Goal: Task Accomplishment & Management: Use online tool/utility

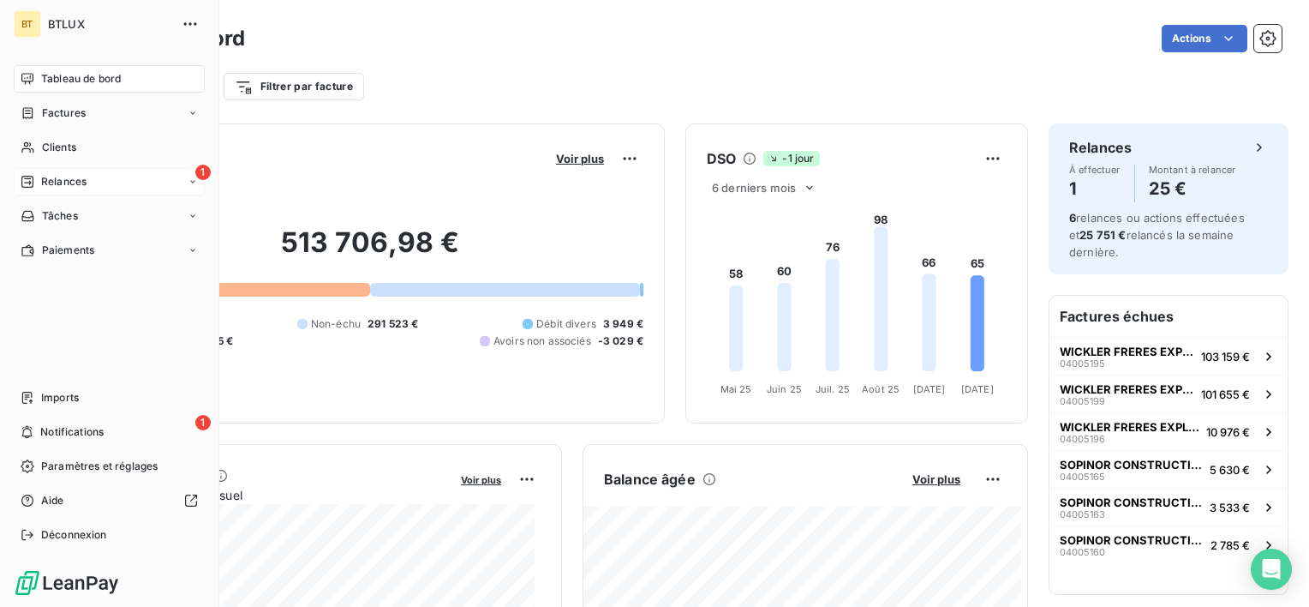
click at [45, 189] on div "1 Relances" at bounding box center [109, 181] width 191 height 27
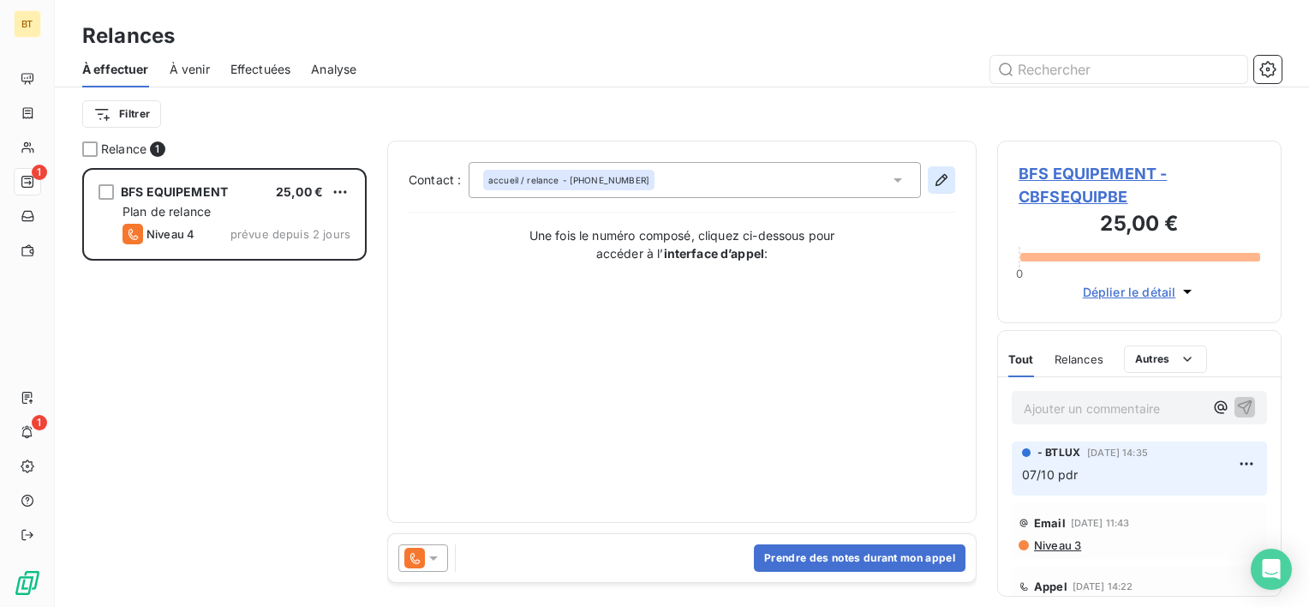
click at [947, 178] on icon "button" at bounding box center [941, 179] width 17 height 17
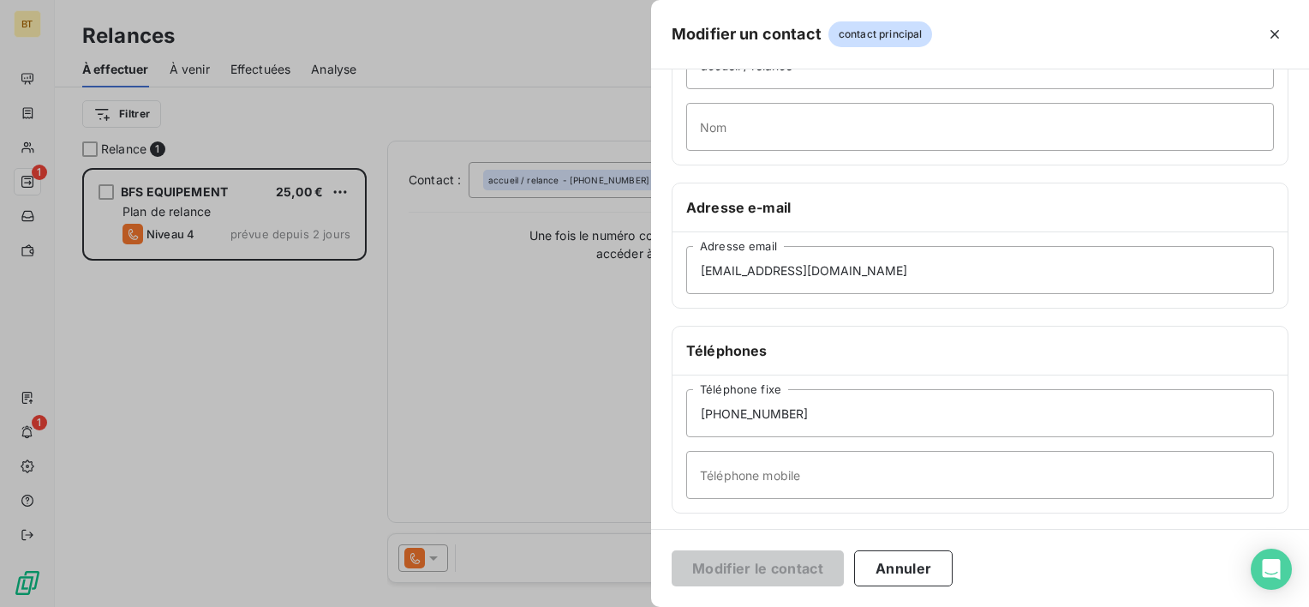
scroll to position [319, 0]
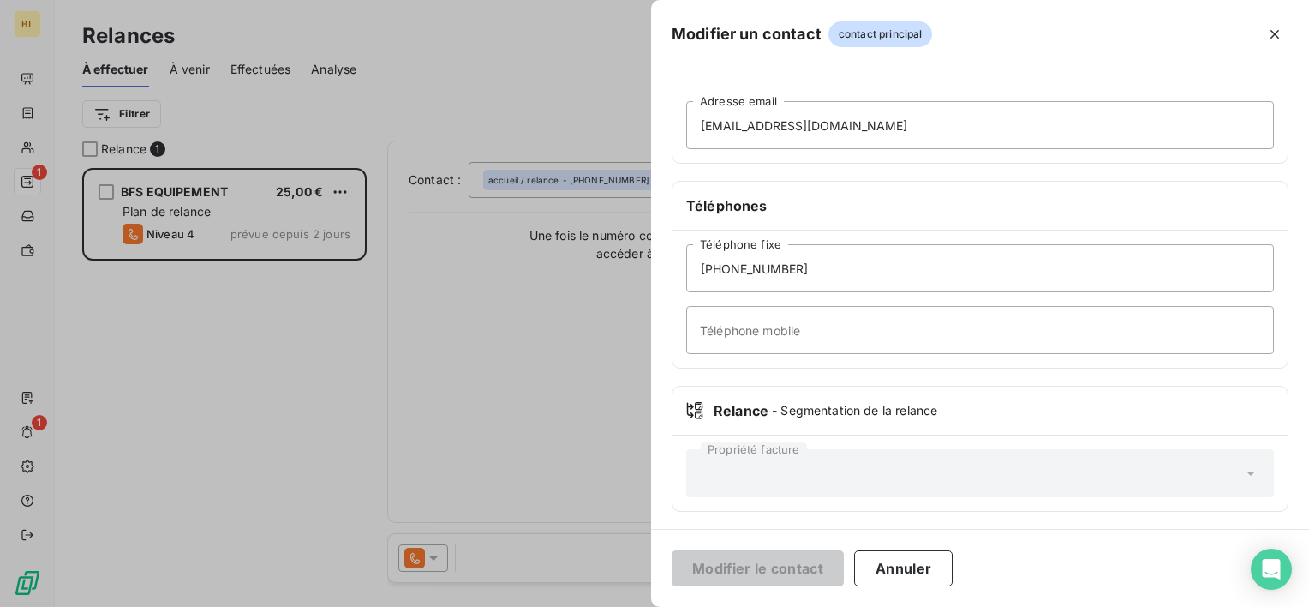
click at [995, 291] on div "[PHONE_NUMBER] Téléphone fixe Téléphone mobile" at bounding box center [980, 298] width 615 height 137
click at [995, 280] on input "[PHONE_NUMBER]" at bounding box center [980, 268] width 588 height 48
click at [916, 565] on button "Annuler" at bounding box center [903, 568] width 99 height 36
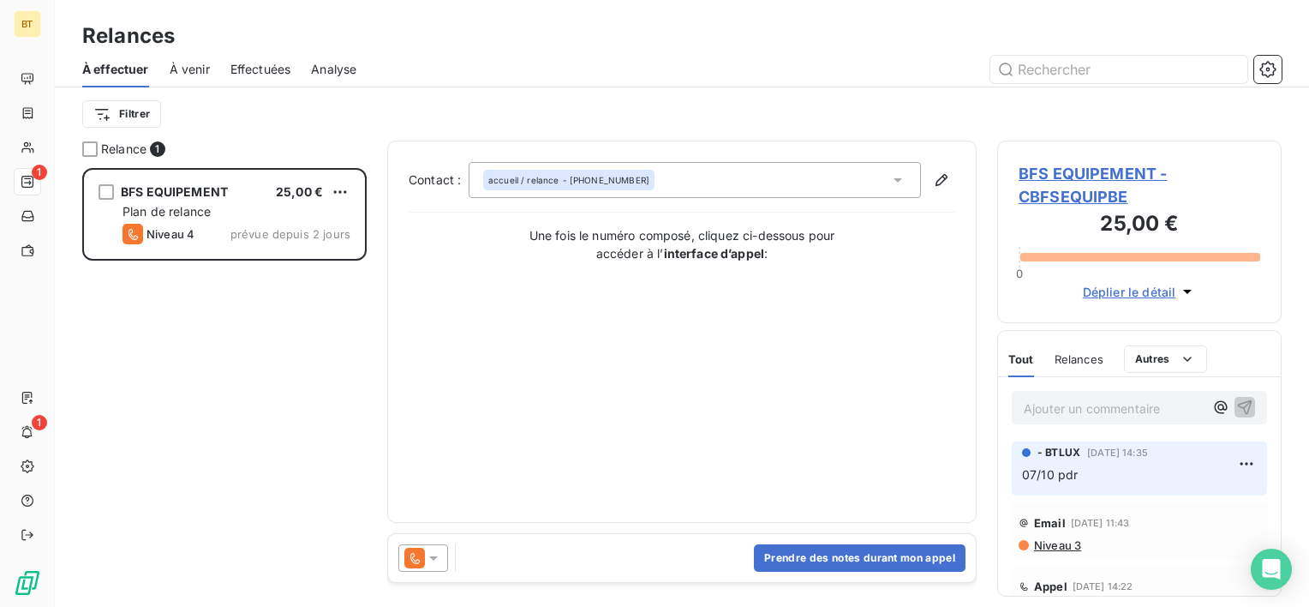
click at [596, 360] on div "Contact : accueil / relance - [PHONE_NUMBER] Une fois le numéro composé, clique…" at bounding box center [682, 331] width 547 height 339
click at [936, 182] on icon "button" at bounding box center [941, 179] width 17 height 17
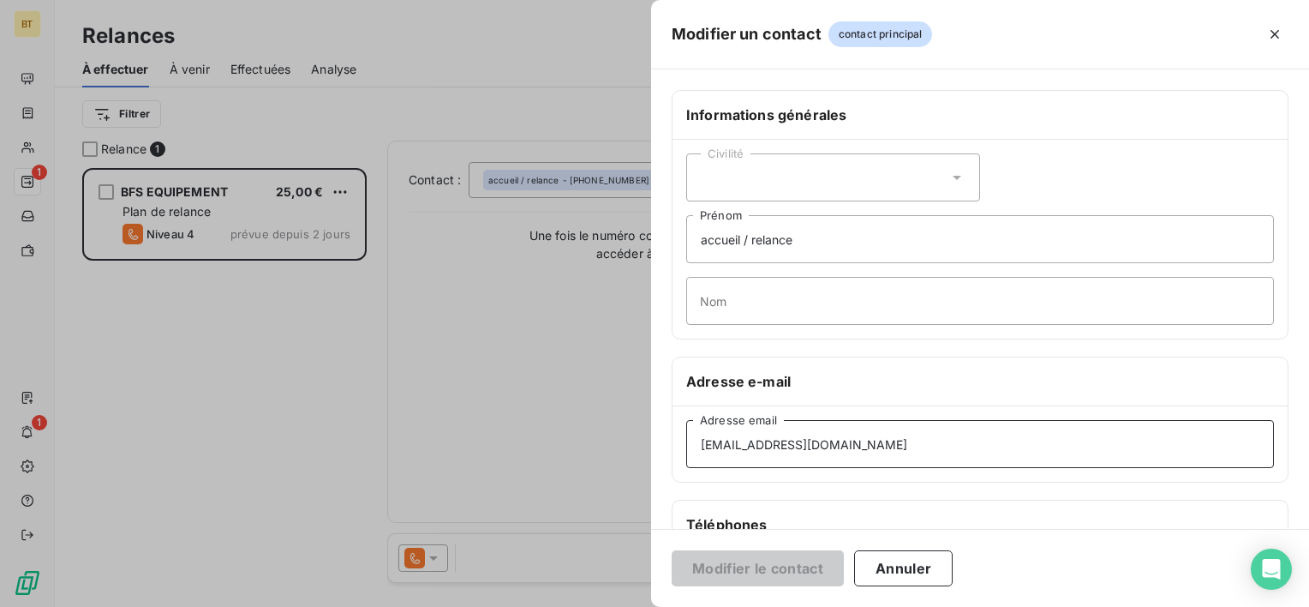
click at [886, 442] on input "[EMAIL_ADDRESS][DOMAIN_NAME]" at bounding box center [980, 444] width 588 height 48
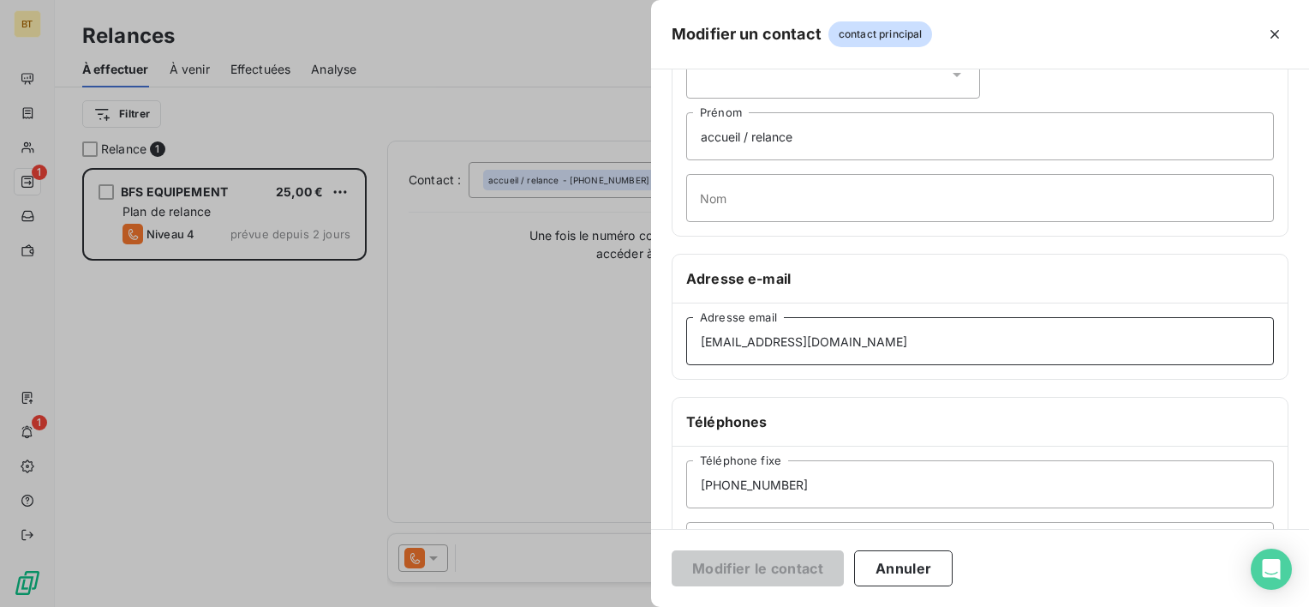
scroll to position [257, 0]
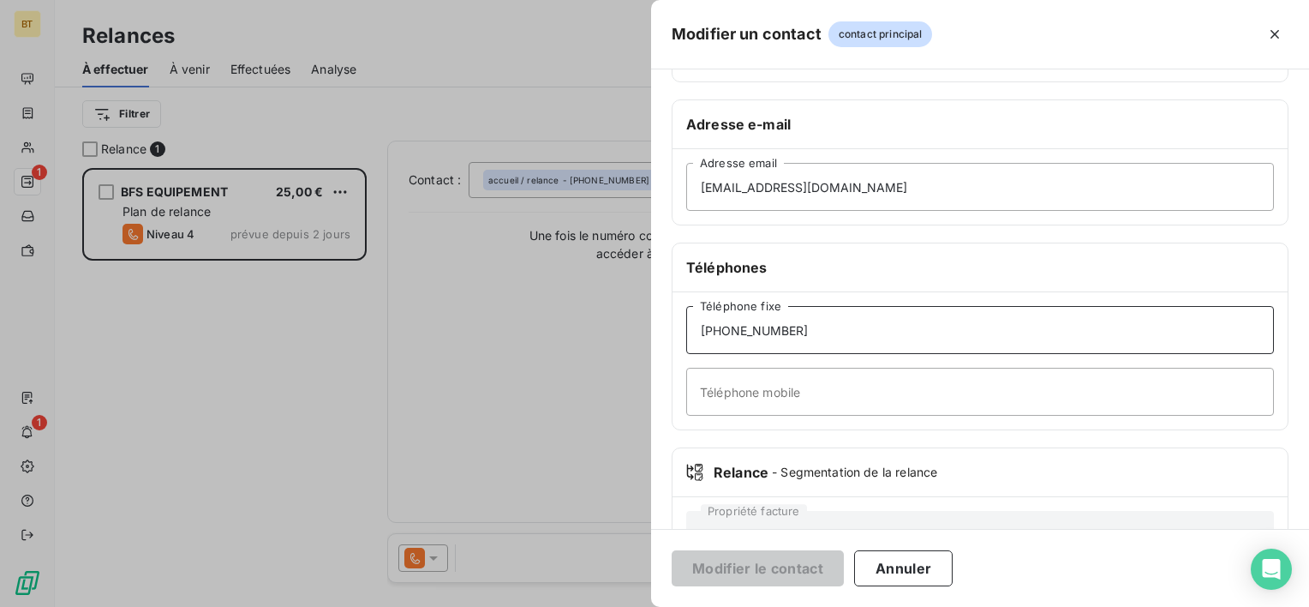
click at [867, 338] on input "[PHONE_NUMBER]" at bounding box center [980, 330] width 588 height 48
drag, startPoint x: 849, startPoint y: 331, endPoint x: 646, endPoint y: 316, distance: 203.6
click at [646, 606] on div "Modifier un contact contact principal Informations générales Civilité accueil /…" at bounding box center [654, 607] width 1309 height 0
type input "0032 479 44 80 64"
click at [761, 571] on button "Modifier le contact" at bounding box center [758, 568] width 172 height 36
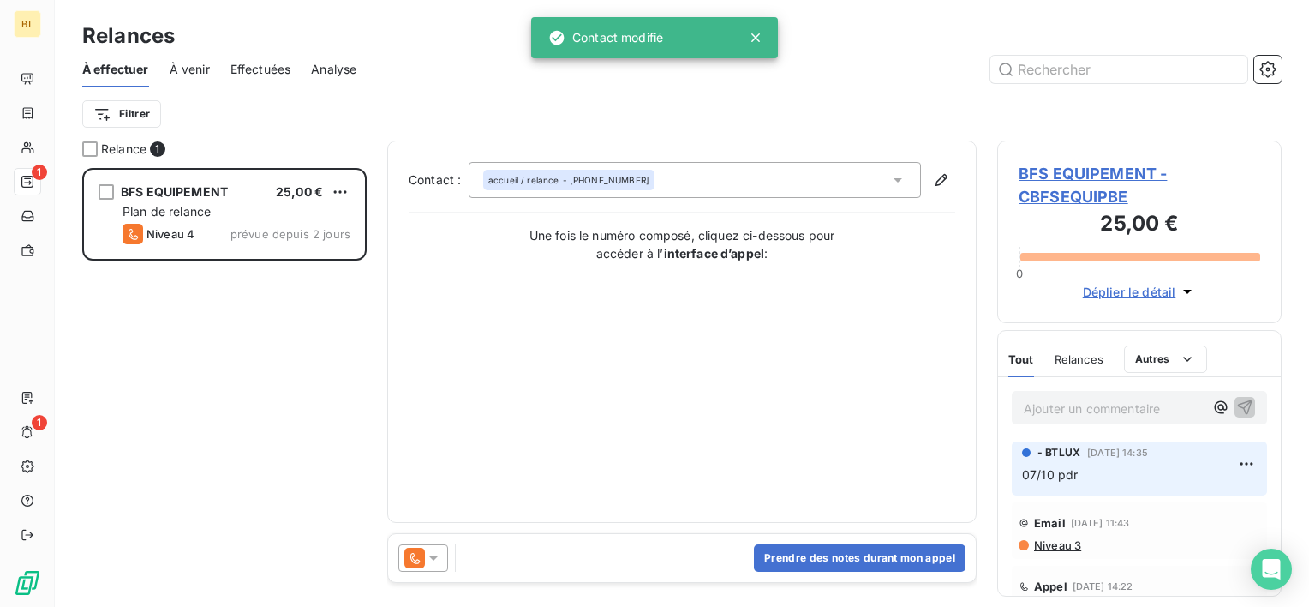
click at [1037, 175] on span "BFS EQUIPEMENT - CBFSEQUIPBE" at bounding box center [1140, 185] width 242 height 46
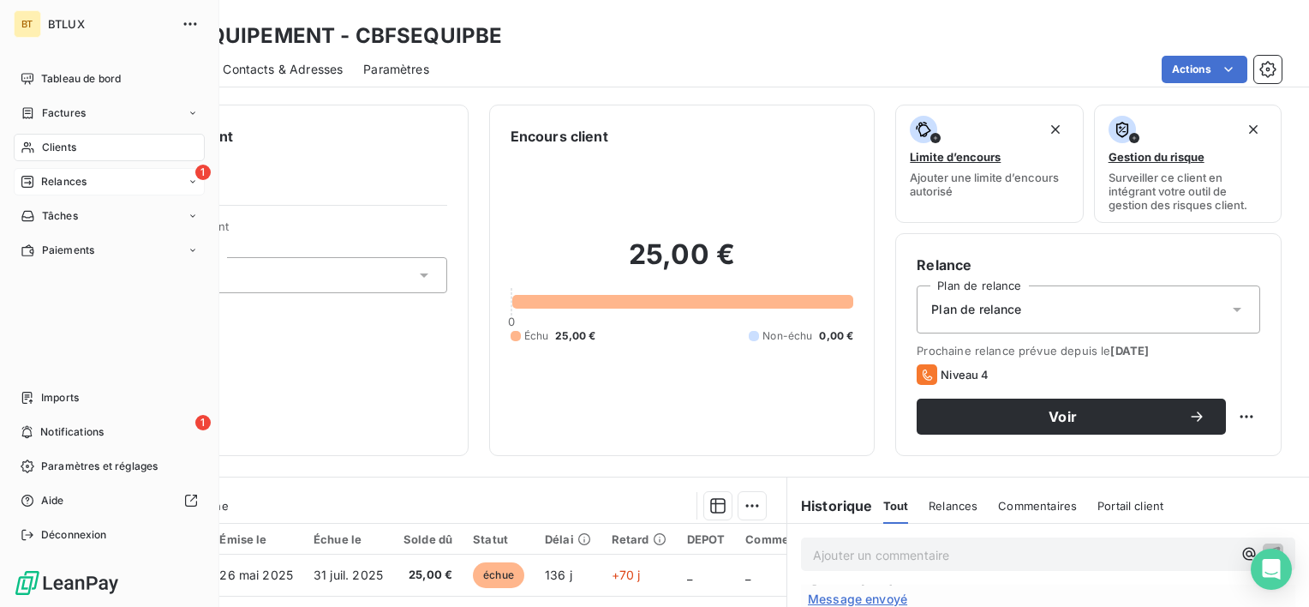
click at [65, 176] on span "Relances" at bounding box center [63, 181] width 45 height 15
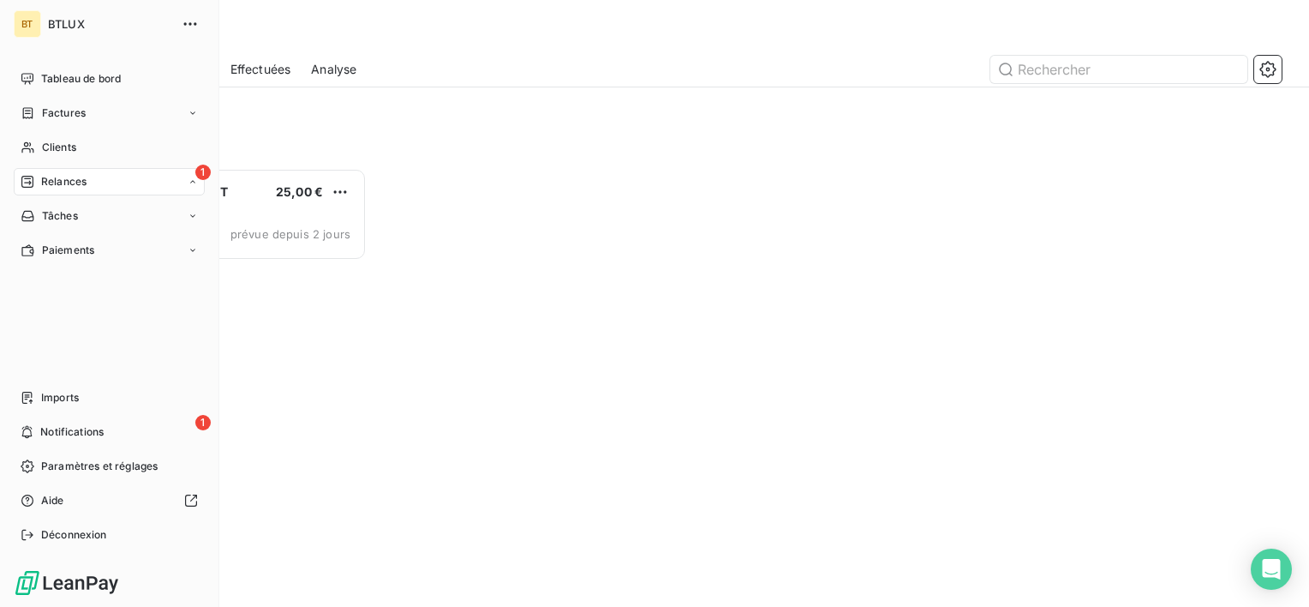
scroll to position [425, 271]
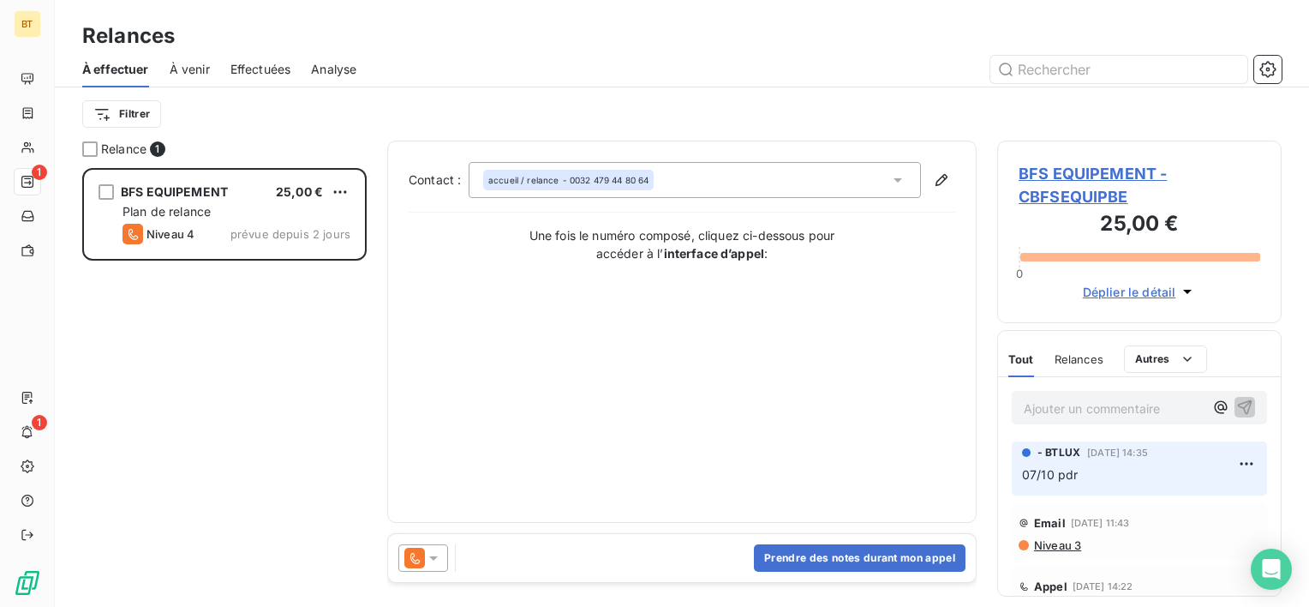
click at [1036, 172] on span "BFS EQUIPEMENT - CBFSEQUIPBE" at bounding box center [1140, 185] width 242 height 46
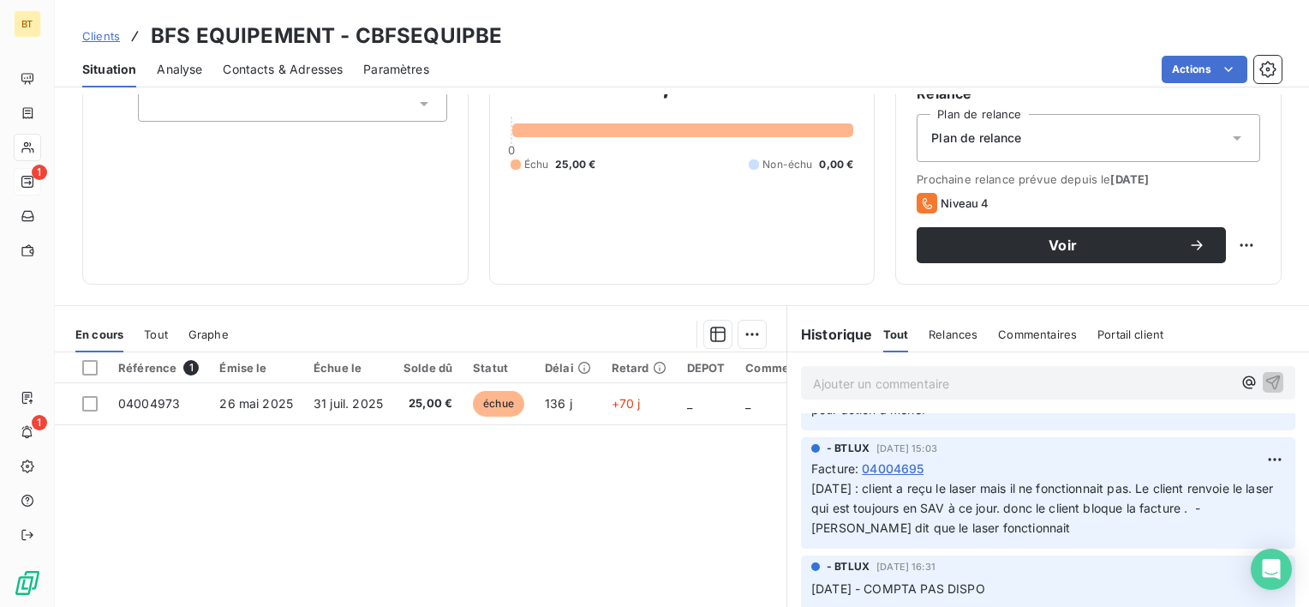
scroll to position [771, 0]
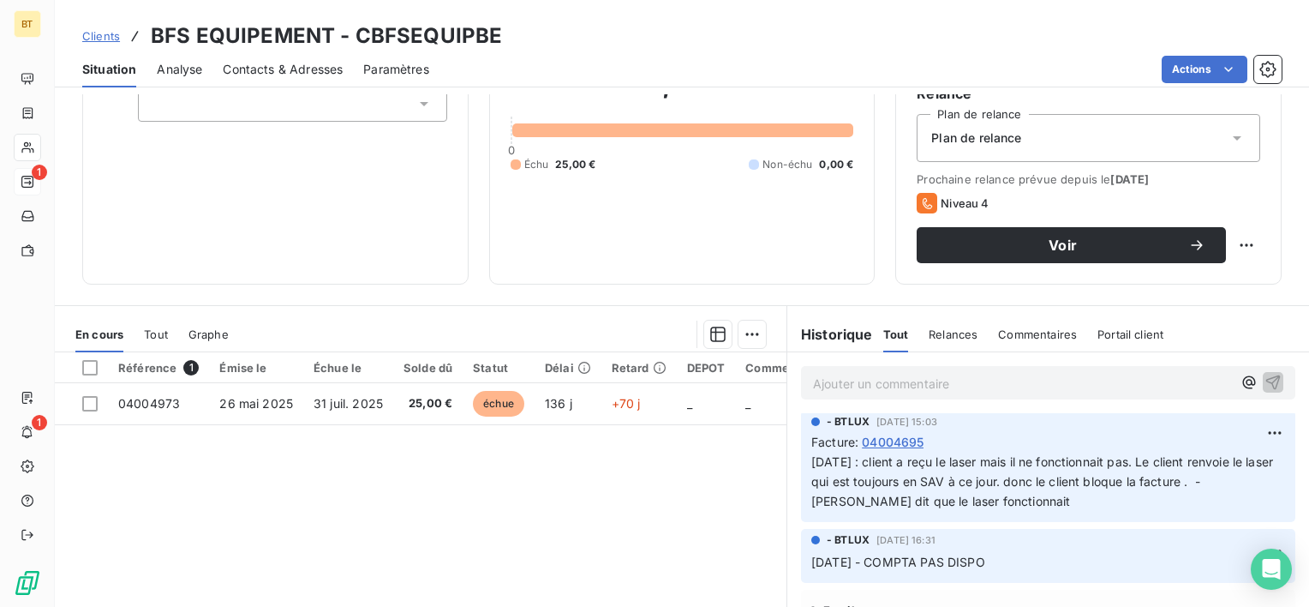
click at [1076, 481] on p "[DATE] : client a reçu le laser mais il ne fonctionnait pas. Le client renvoie …" at bounding box center [1048, 481] width 474 height 59
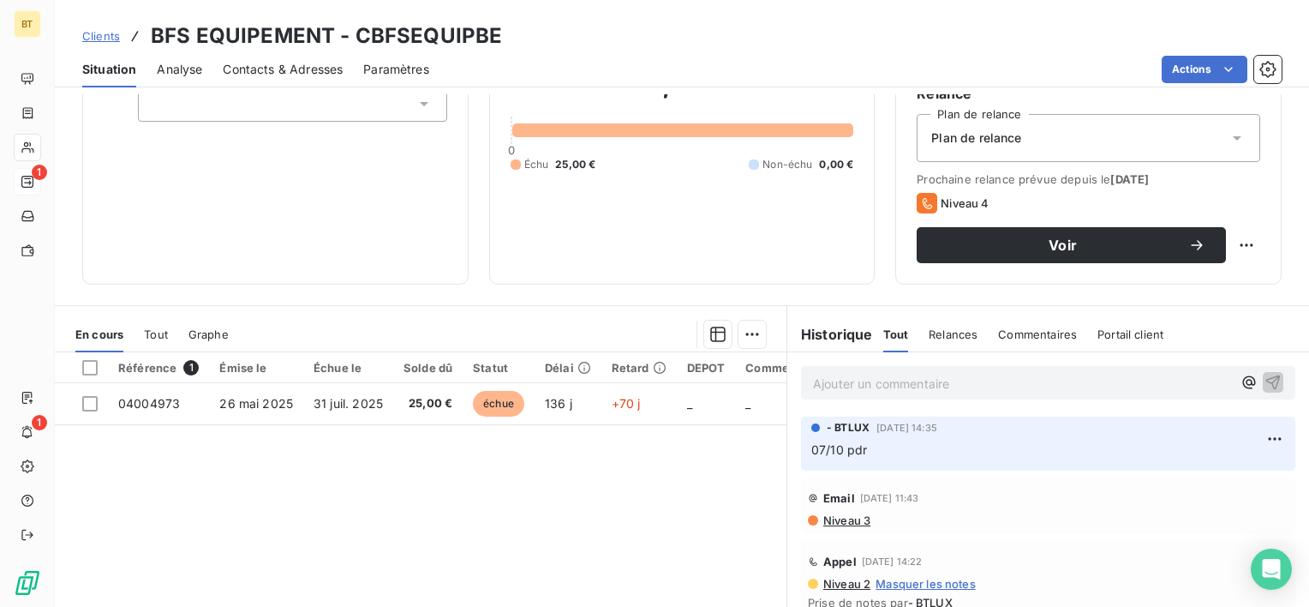
scroll to position [0, 0]
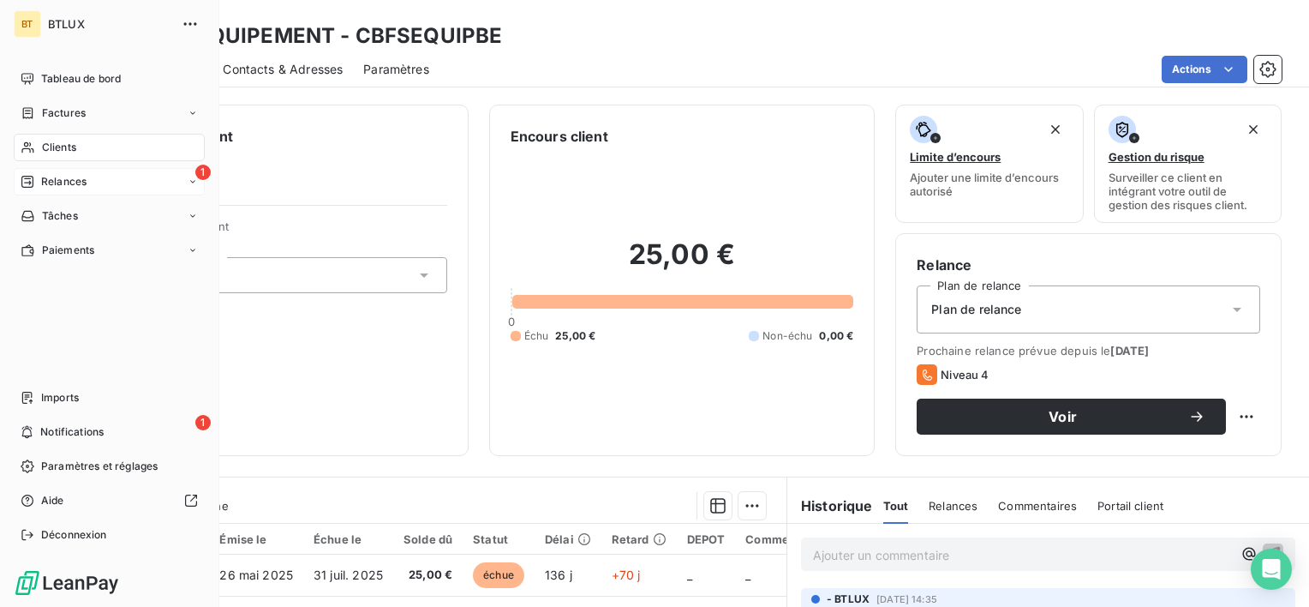
click at [54, 175] on span "Relances" at bounding box center [63, 181] width 45 height 15
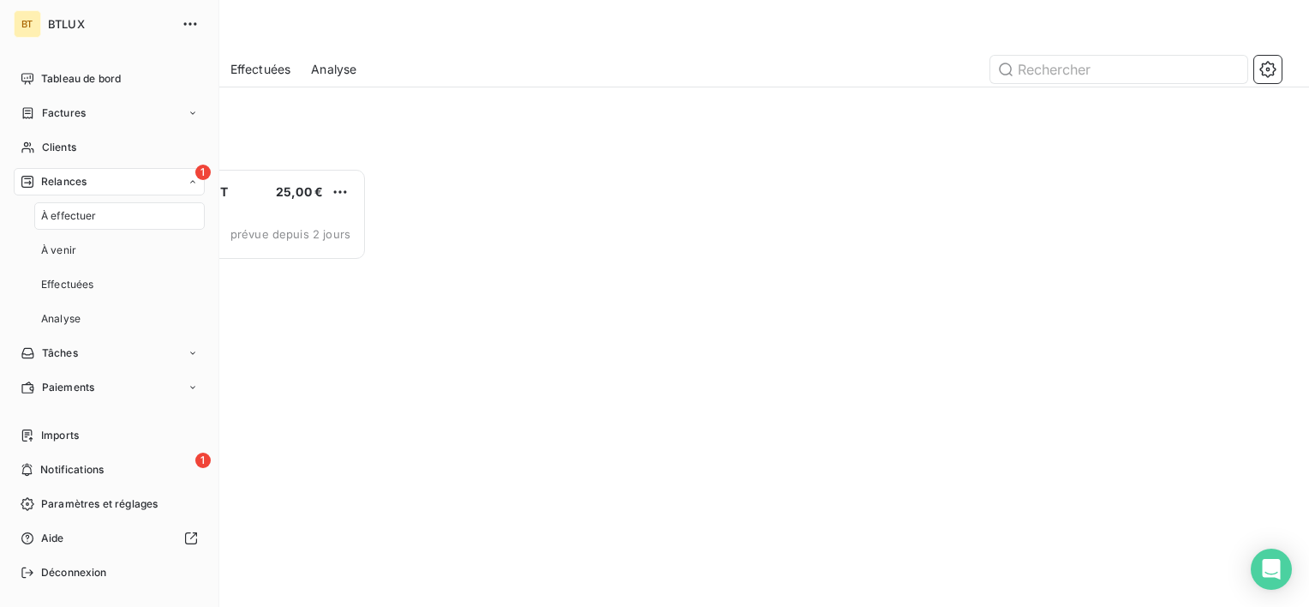
scroll to position [425, 271]
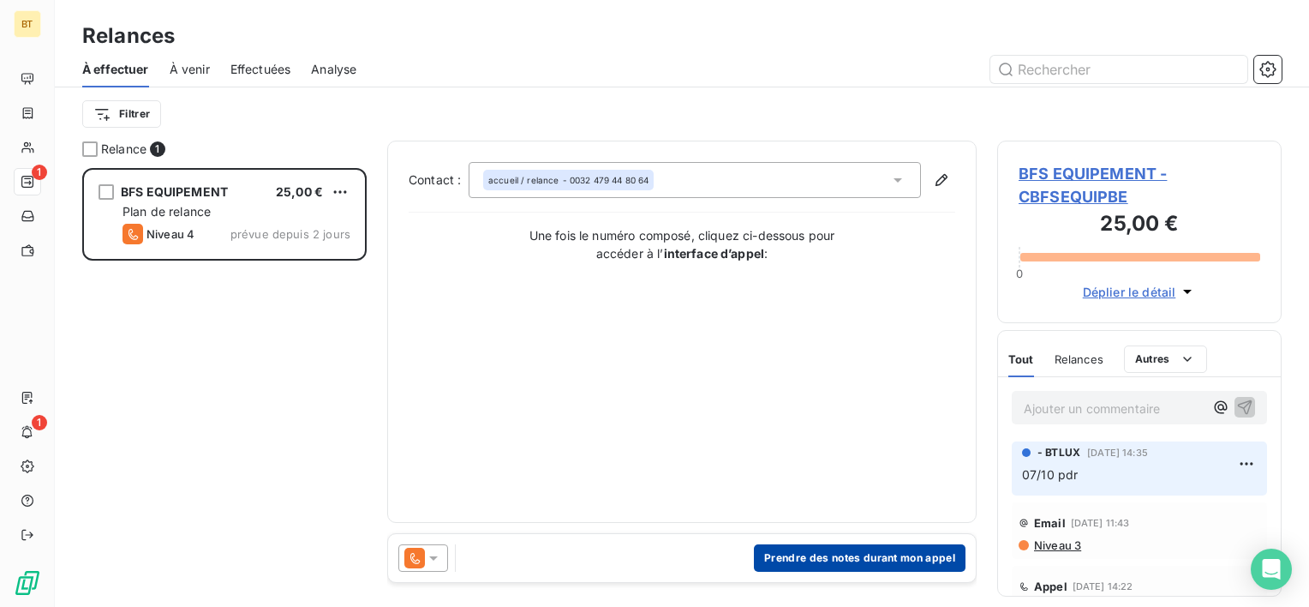
click at [843, 548] on button "Prendre des notes durant mon appel" at bounding box center [860, 557] width 212 height 27
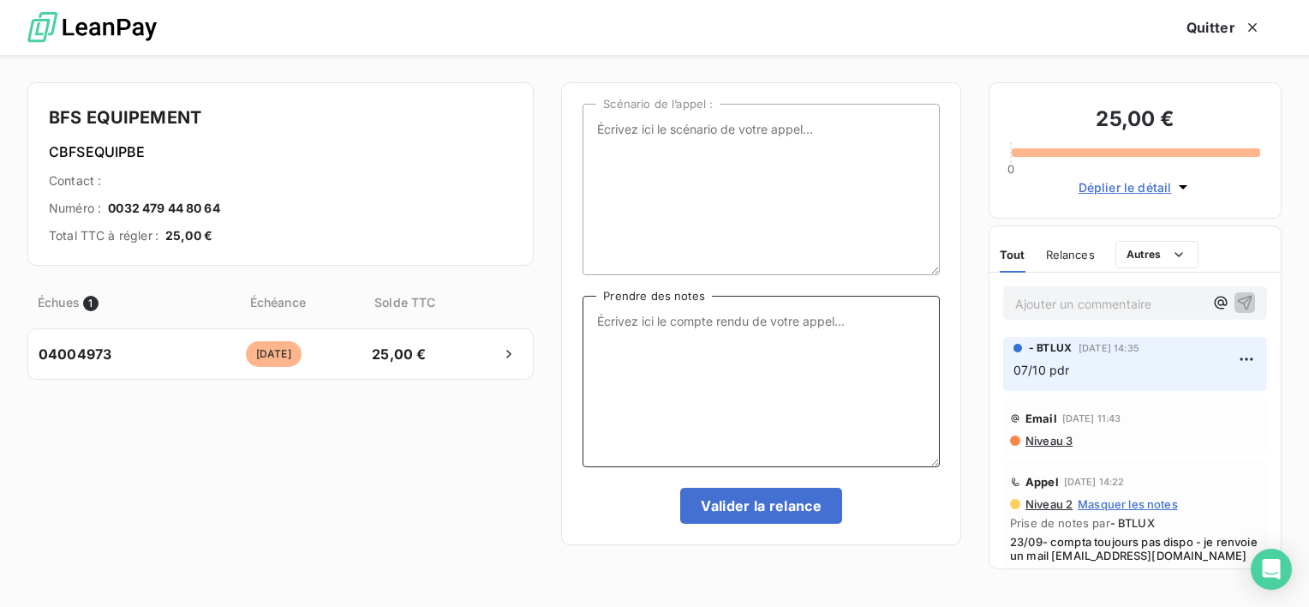
click at [718, 379] on textarea "Prendre des notes" at bounding box center [761, 381] width 357 height 171
paste textarea "Bonjour, Je fais suite à notre conversation téléphonique du [DATE]. La facture …"
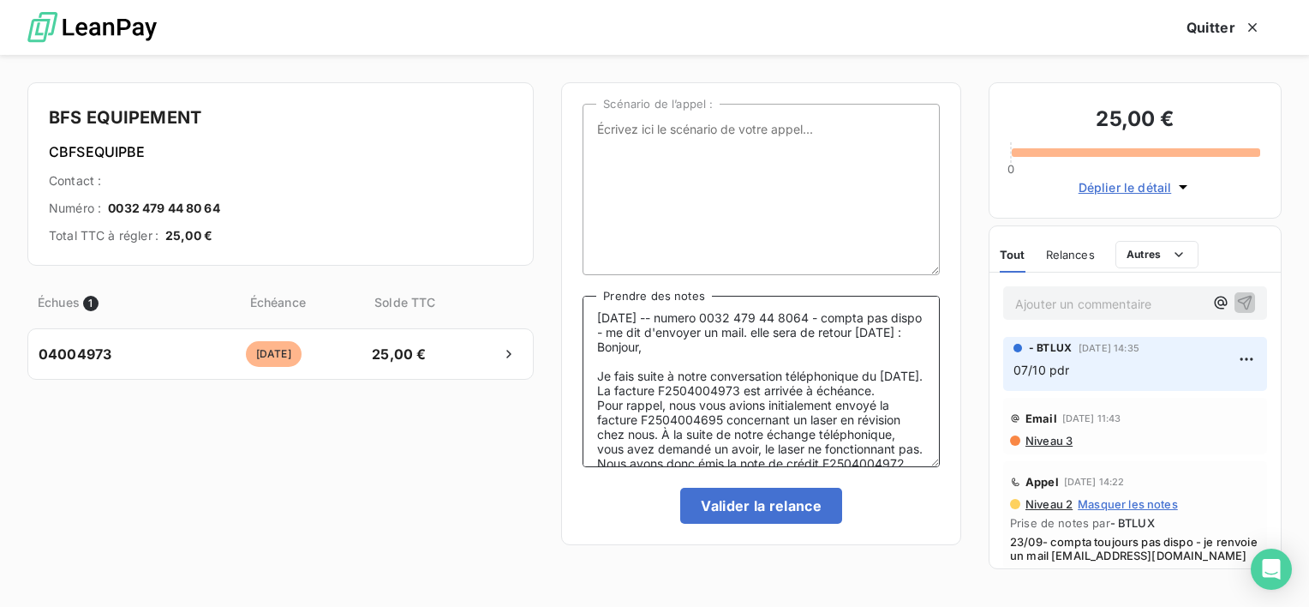
scroll to position [0, 0]
drag, startPoint x: 725, startPoint y: 362, endPoint x: 740, endPoint y: 360, distance: 15.5
click at [740, 360] on textarea "[DATE] -- numero 0032 479 44 8064 - compta pas dispo - me dit d'envoyer un mail…" at bounding box center [761, 381] width 357 height 171
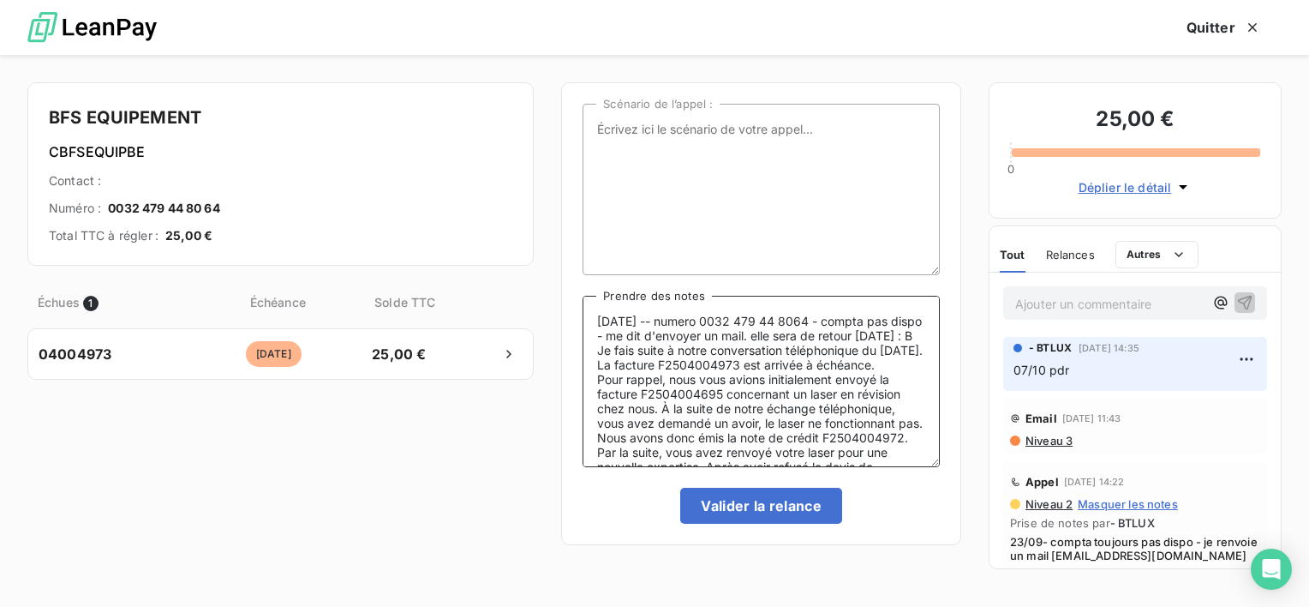
drag, startPoint x: 689, startPoint y: 376, endPoint x: 598, endPoint y: 365, distance: 91.5
click at [598, 365] on textarea "[DATE] -- numero 0032 479 44 8064 - compta pas dispo - me dit d'envoyer un mail…" at bounding box center [761, 381] width 357 height 171
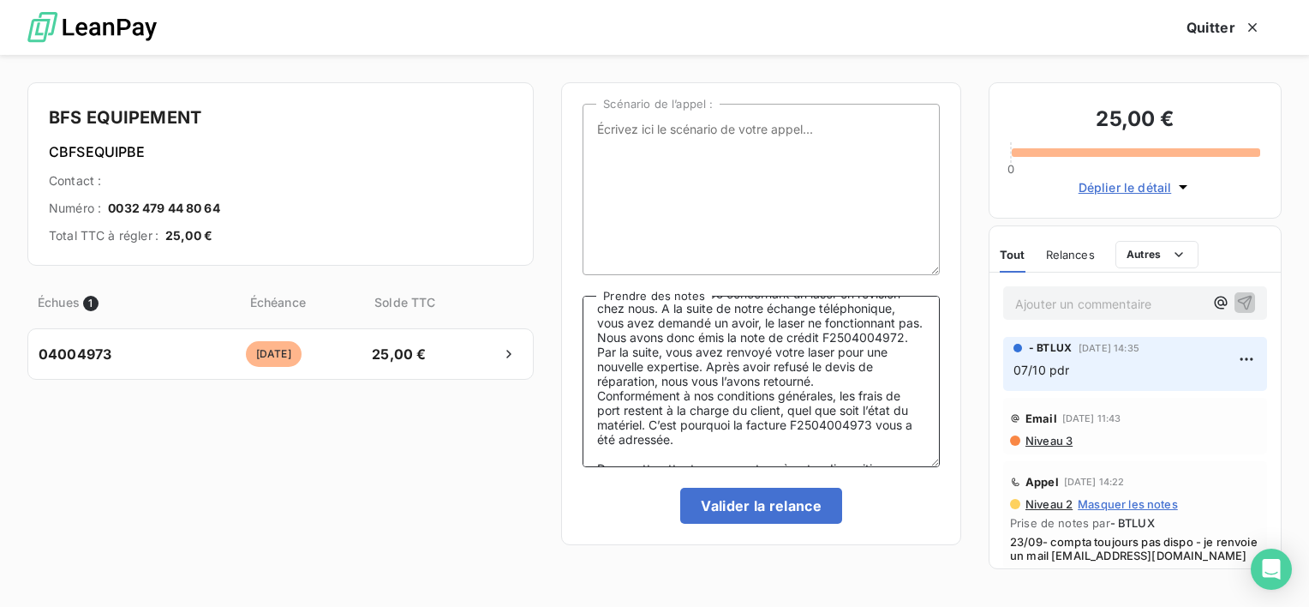
scroll to position [166, 0]
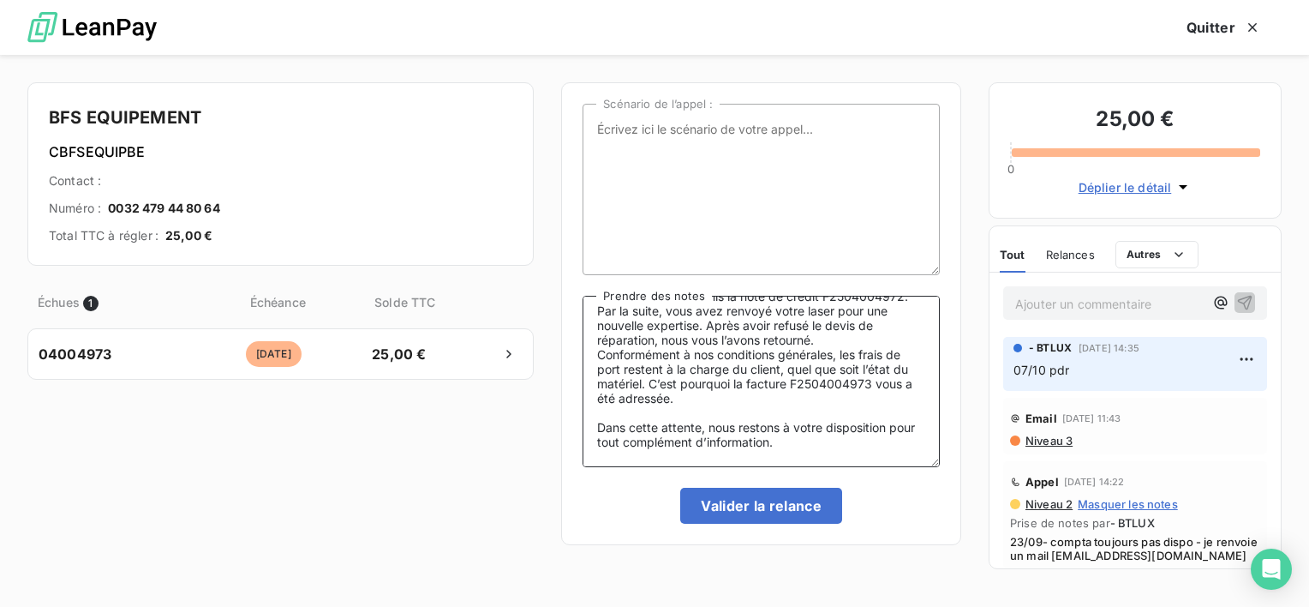
drag, startPoint x: 596, startPoint y: 407, endPoint x: 864, endPoint y: 461, distance: 273.5
click at [861, 463] on textarea "[DATE] -- numero 0032 479 44 8064 - compta pas dispo - me dit d'envoyer un mail…" at bounding box center [761, 381] width 357 height 171
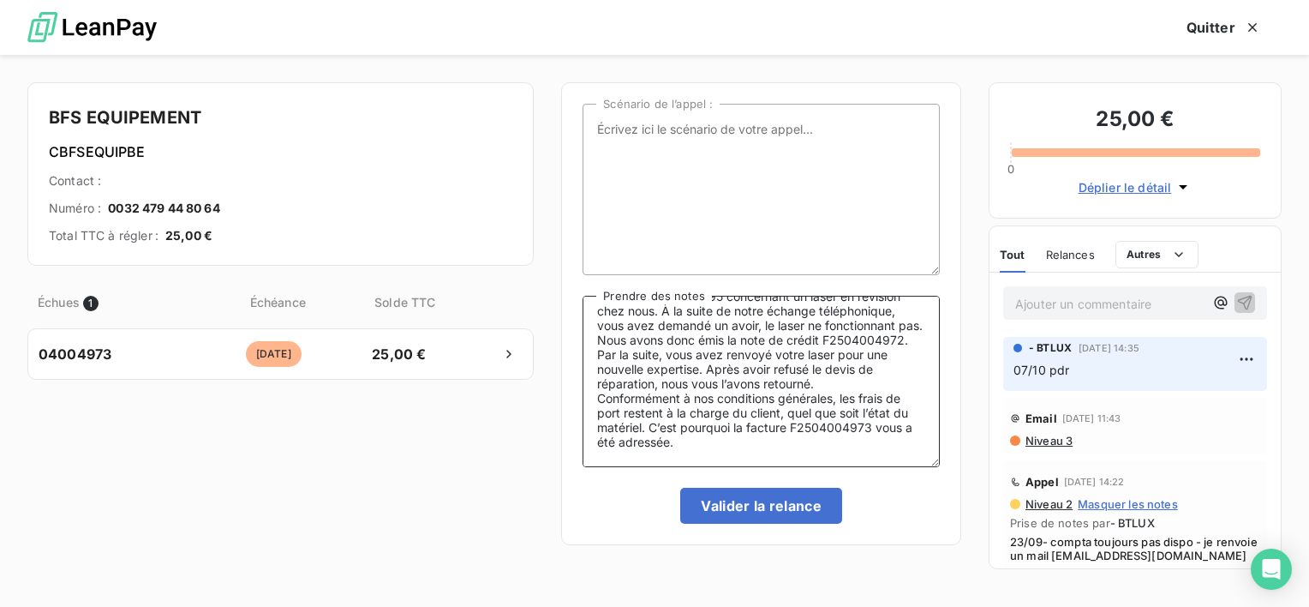
scroll to position [0, 0]
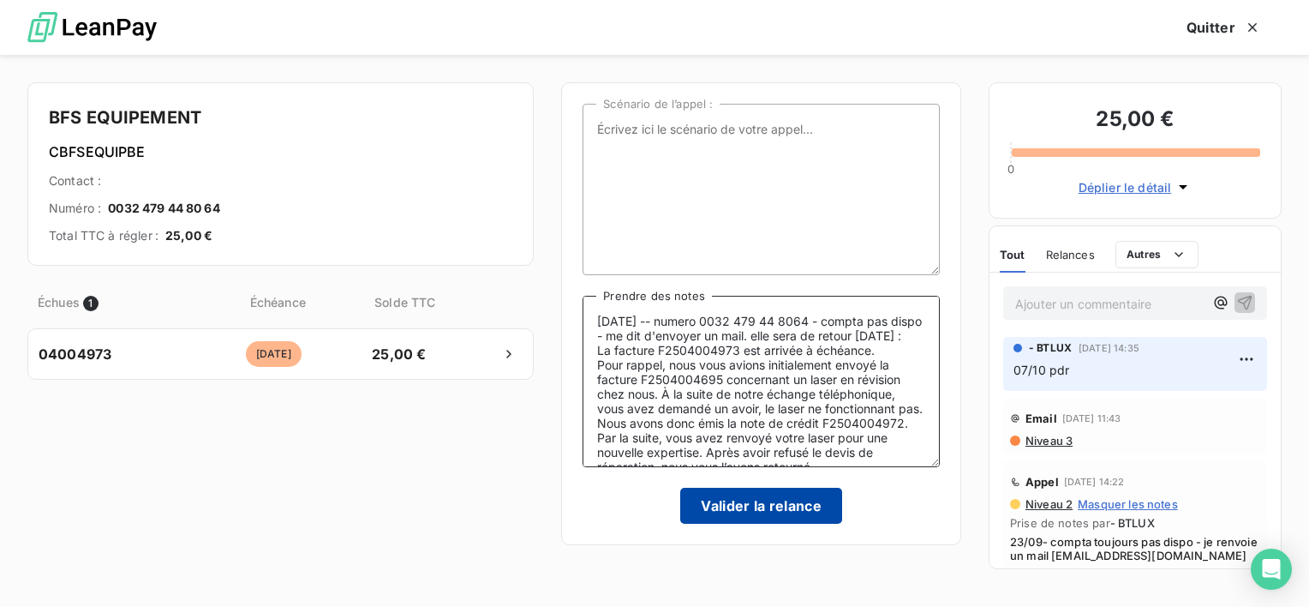
type textarea "[DATE] -- numero 0032 479 44 8064 - compta pas dispo - me dit d'envoyer un mail…"
click at [786, 501] on button "Valider la relance" at bounding box center [761, 505] width 162 height 36
